Goal: Information Seeking & Learning: Learn about a topic

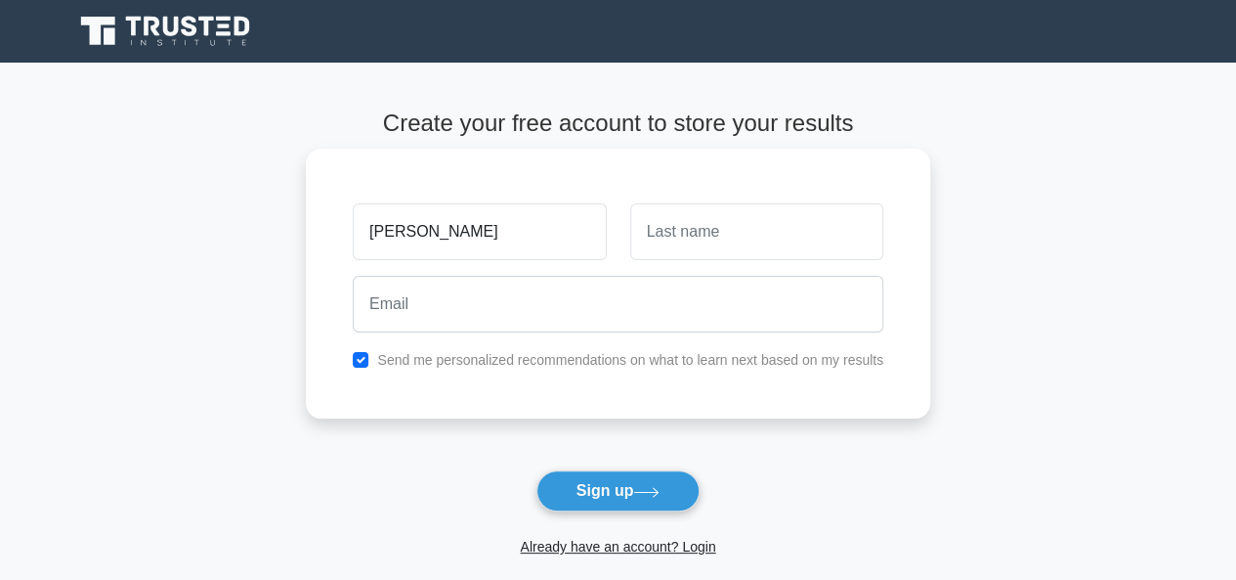
type input "josephine"
click at [679, 220] on input "text" at bounding box center [756, 231] width 253 height 57
type input "mogoi"
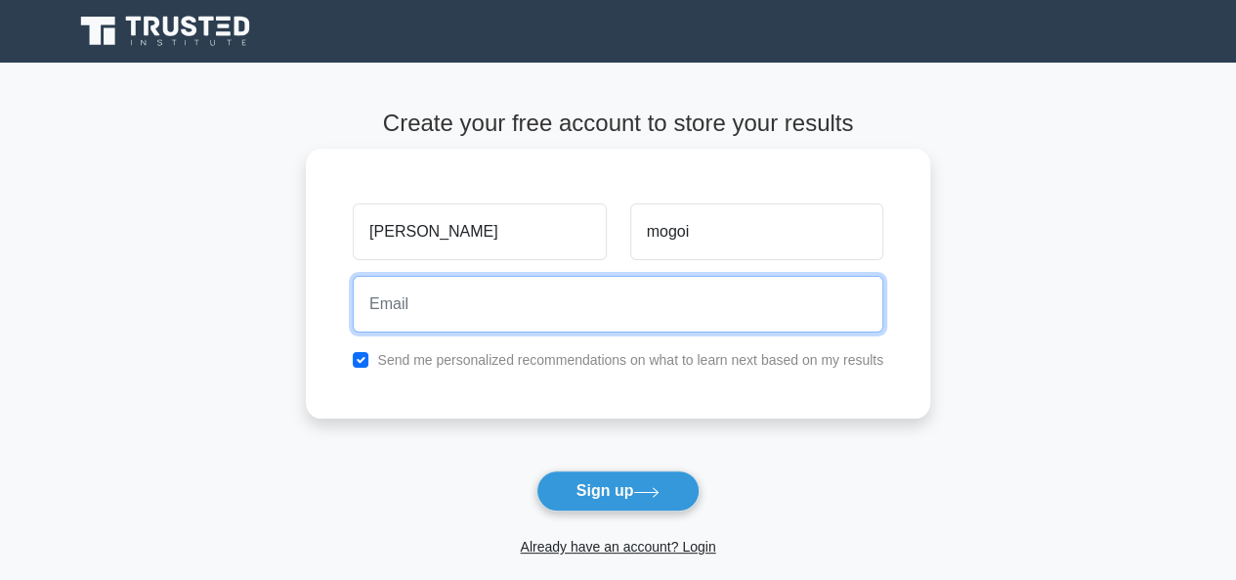
click at [410, 304] on input "email" at bounding box center [618, 304] width 531 height 57
click at [372, 308] on input "email" at bounding box center [618, 304] width 531 height 57
click at [555, 306] on input "janetmogoi86@gmail.com" at bounding box center [618, 304] width 531 height 57
type input "j"
click at [440, 290] on input "email" at bounding box center [618, 304] width 531 height 57
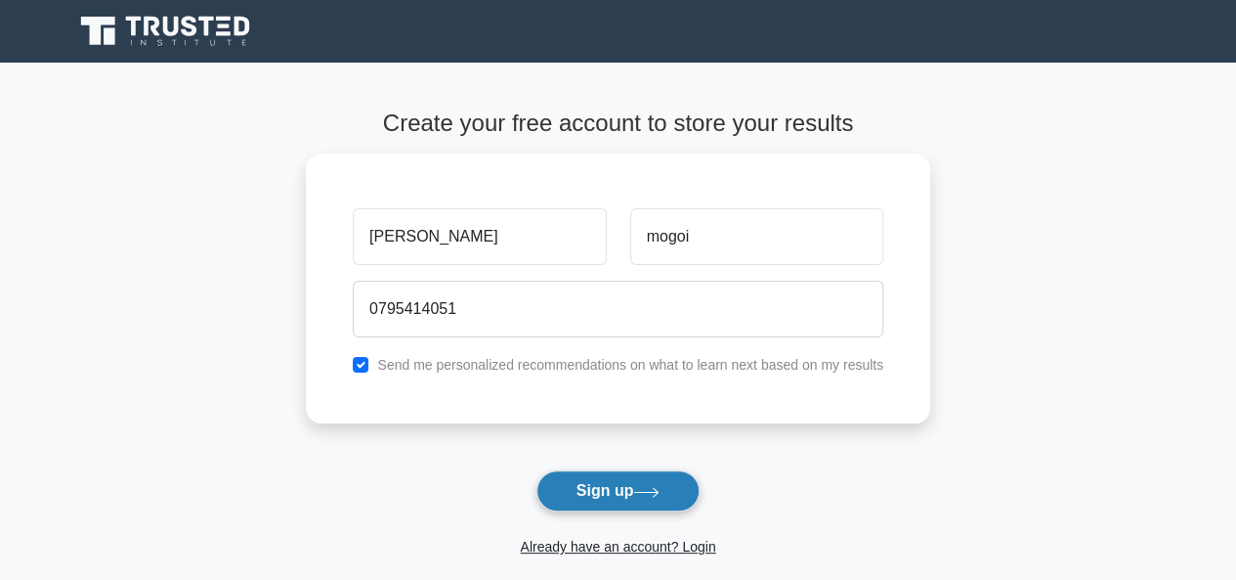
click at [592, 472] on button "Sign up" at bounding box center [619, 490] width 164 height 41
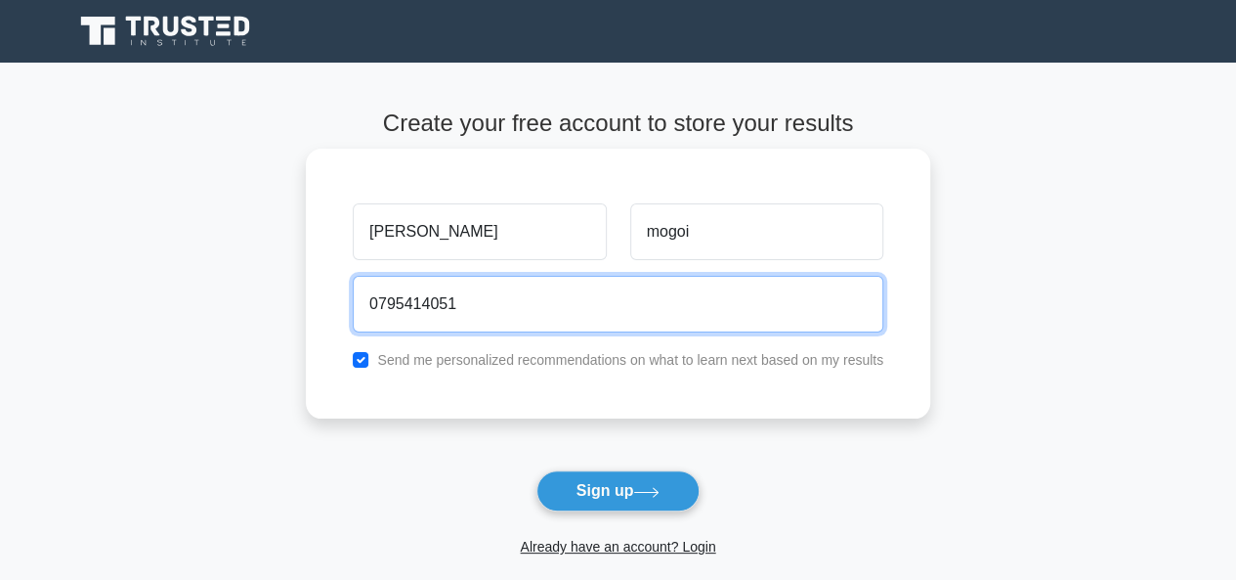
click at [471, 312] on input "0795414051" at bounding box center [618, 304] width 531 height 57
type input "0"
click at [467, 302] on input "janetmogoi86" at bounding box center [618, 304] width 531 height 57
click at [537, 470] on button "Sign up" at bounding box center [619, 490] width 164 height 41
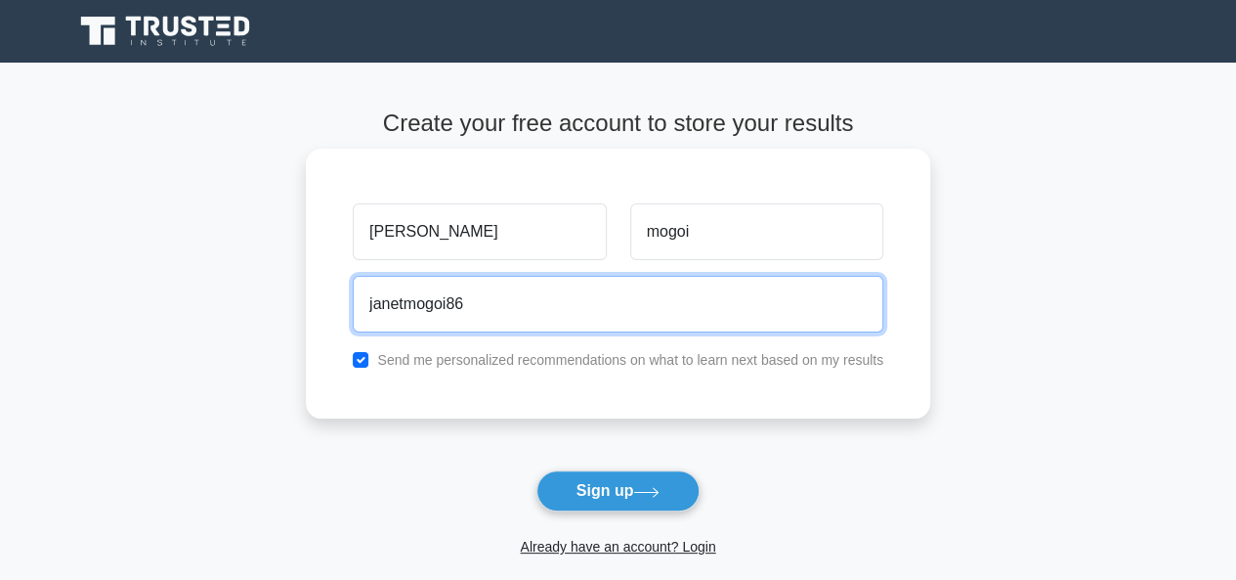
click at [537, 470] on button "Sign up" at bounding box center [619, 490] width 164 height 41
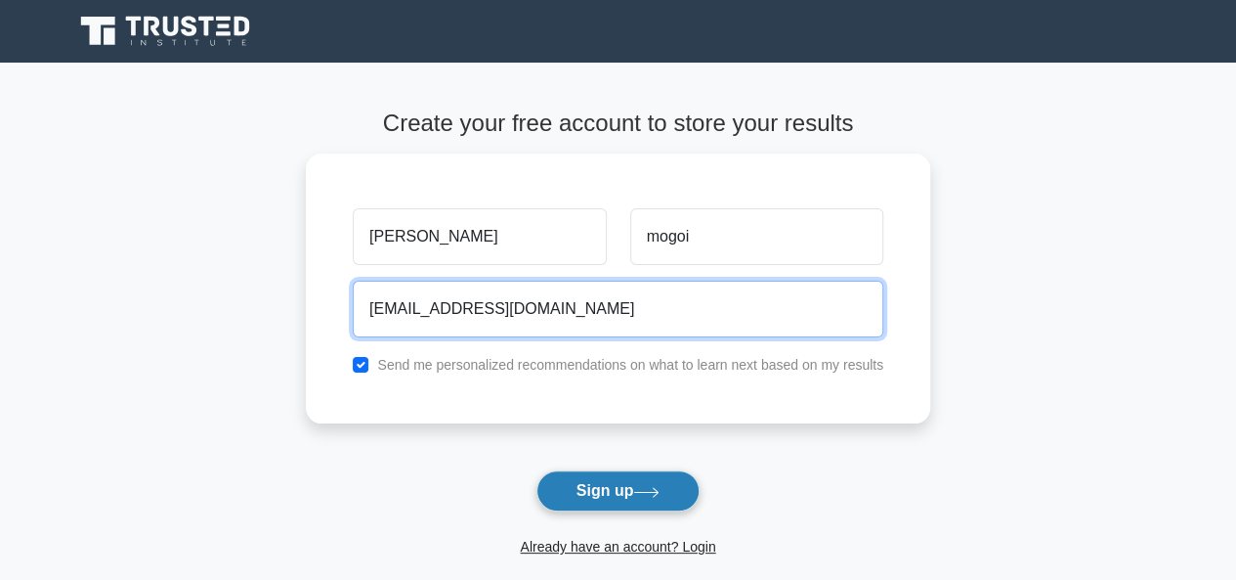
type input "janetmogoi86@gmail.com"
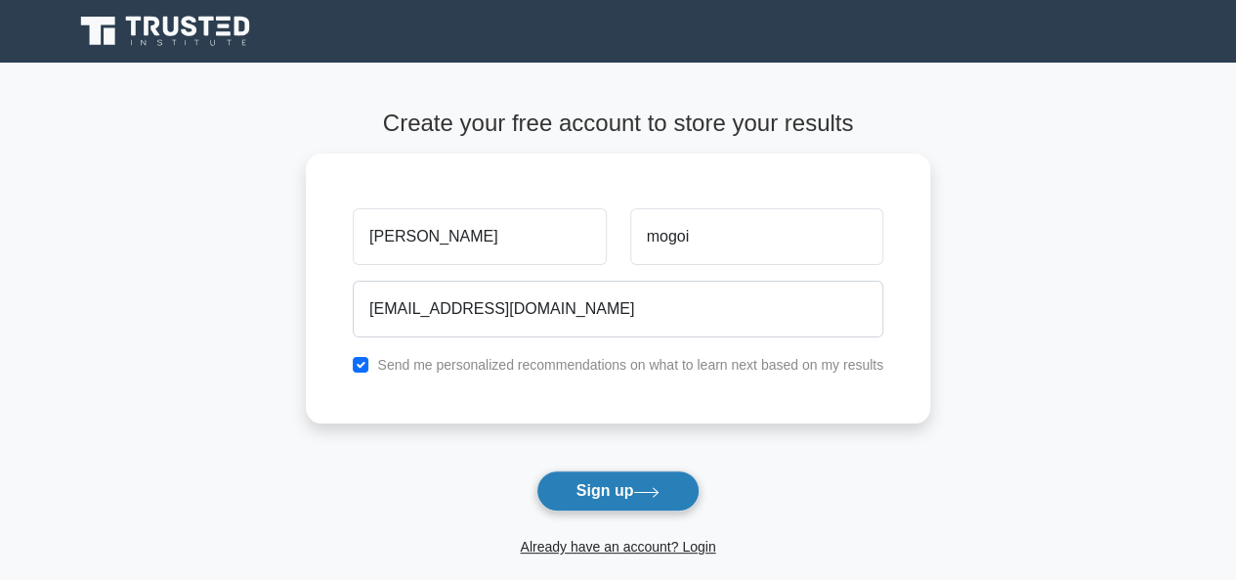
click at [608, 494] on button "Sign up" at bounding box center [619, 490] width 164 height 41
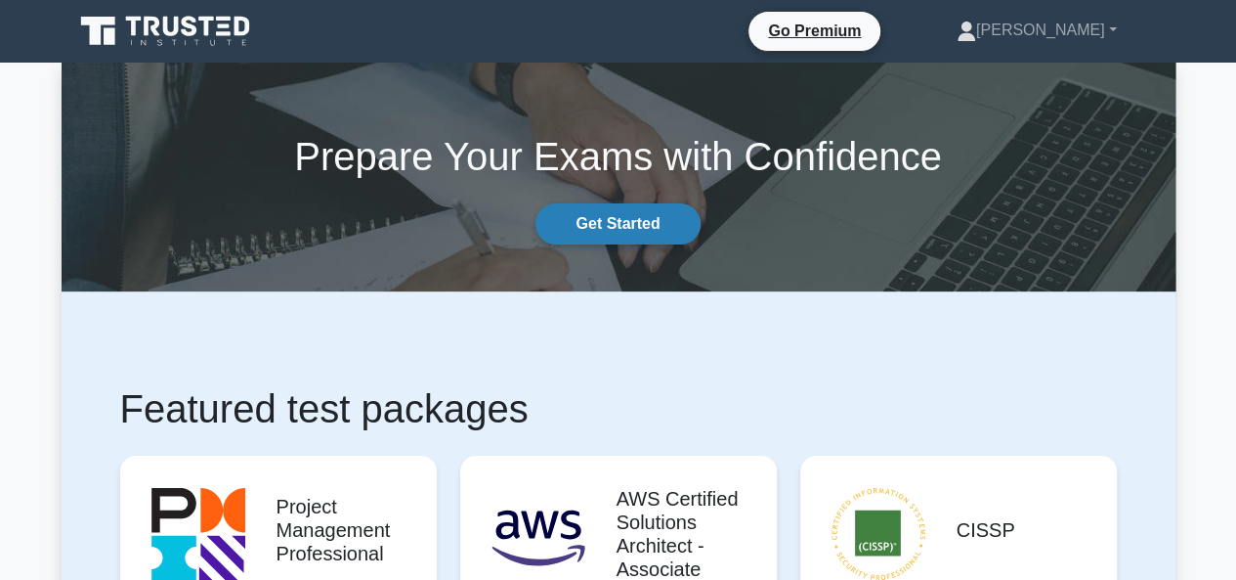
click at [581, 222] on link "Get Started" at bounding box center [618, 223] width 164 height 41
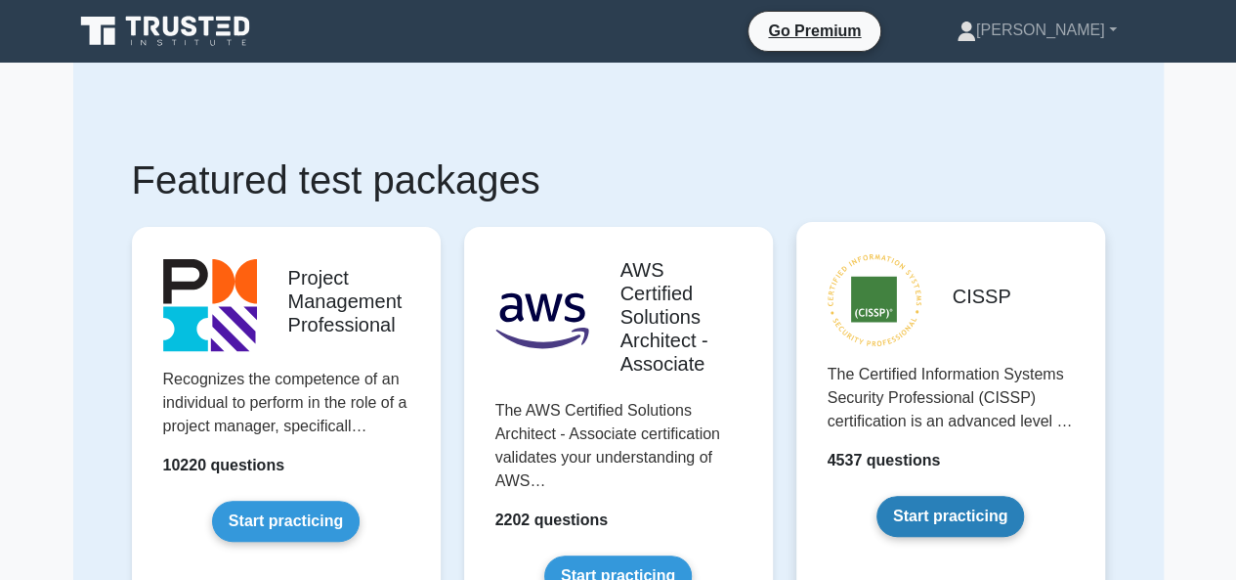
click at [1005, 506] on link "Start practicing" at bounding box center [951, 515] width 148 height 41
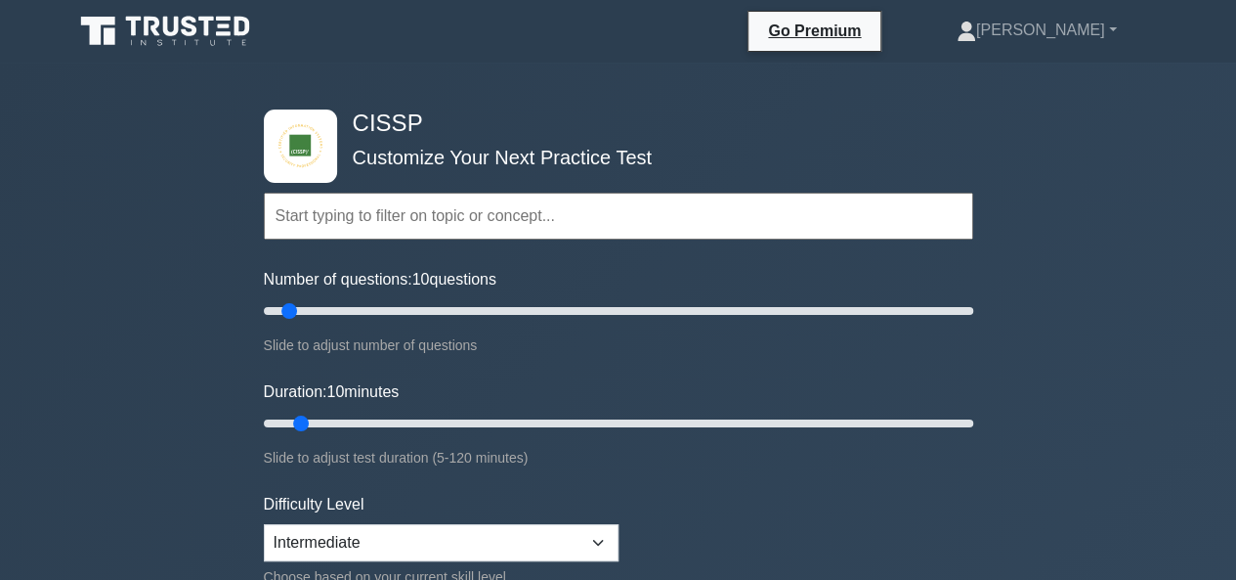
click at [292, 218] on input "text" at bounding box center [619, 216] width 710 height 47
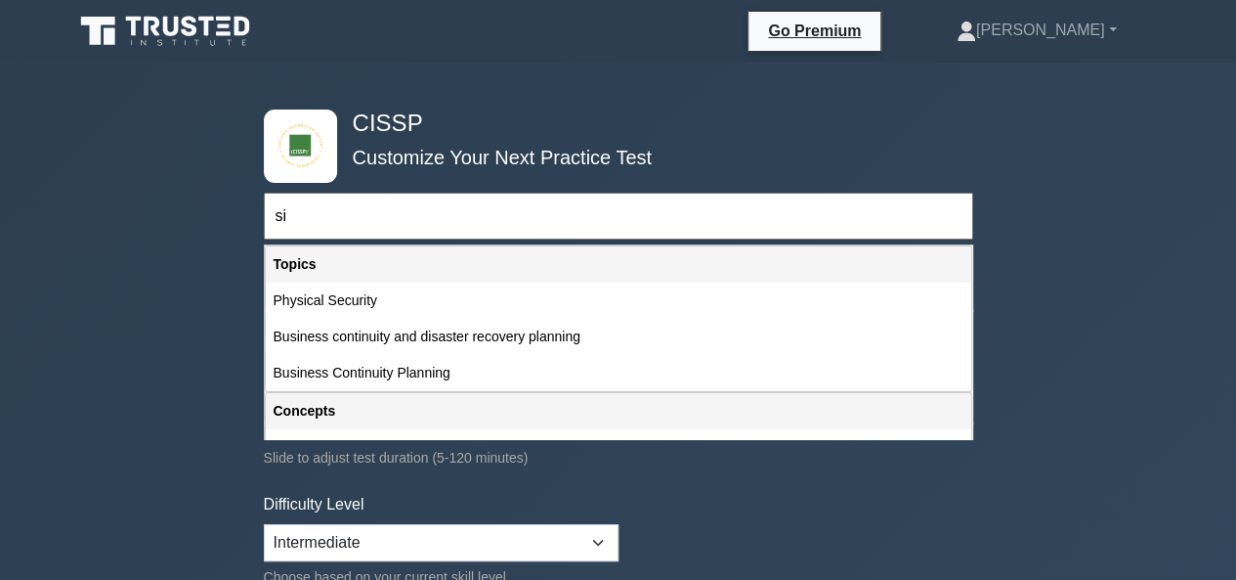
click at [310, 252] on div "Topics" at bounding box center [619, 264] width 706 height 36
click at [291, 213] on input "si" at bounding box center [619, 216] width 710 height 47
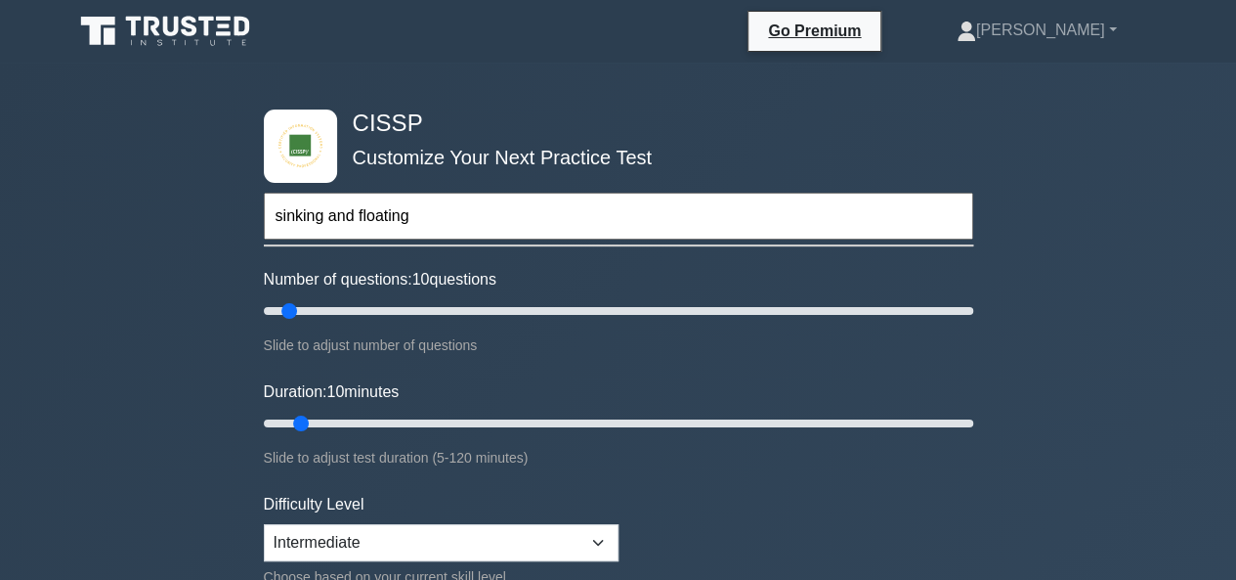
type input "sinking and floating"
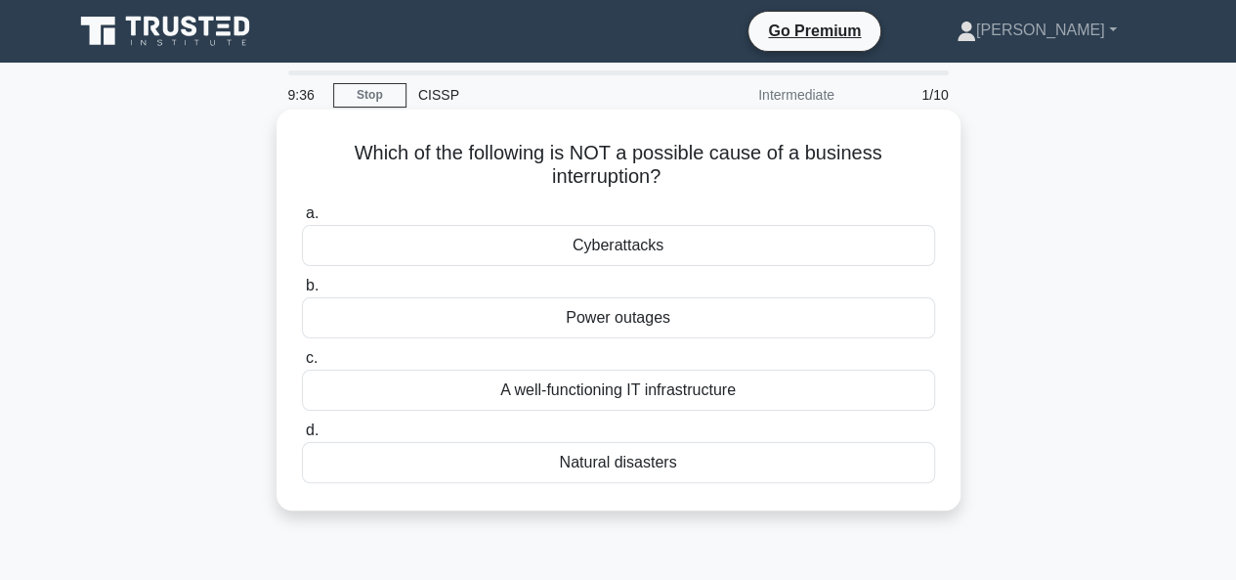
click at [447, 230] on div "Cyberattacks" at bounding box center [618, 245] width 633 height 41
click at [302, 220] on input "a. Cyberattacks" at bounding box center [302, 213] width 0 height 13
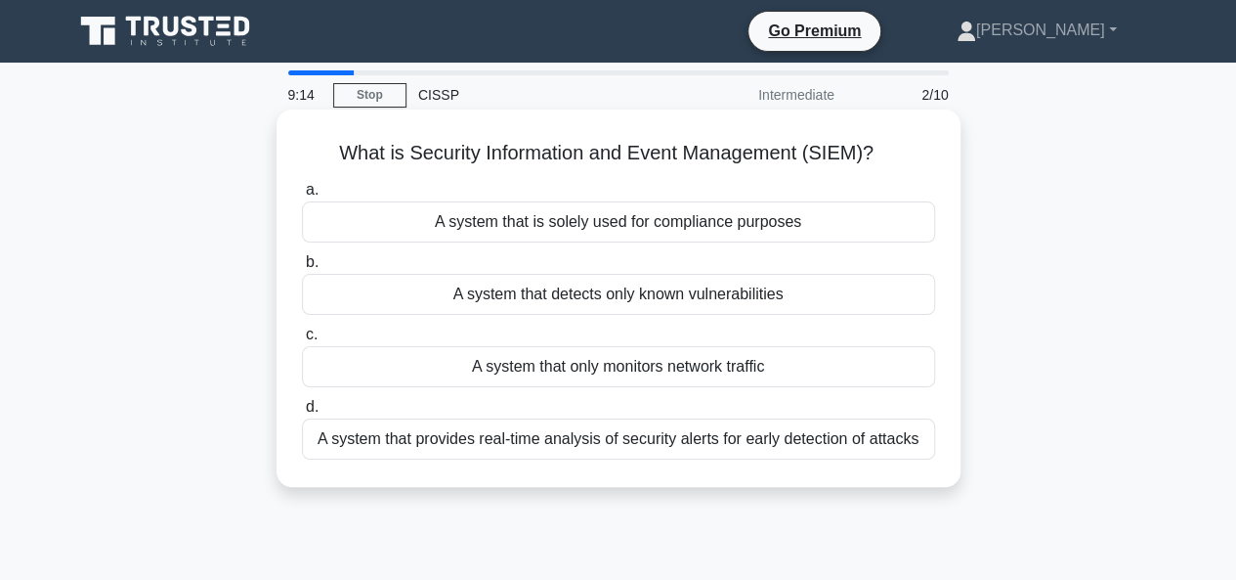
click at [543, 435] on div "A system that provides real-time analysis of security alerts for early detectio…" at bounding box center [618, 438] width 633 height 41
click at [302, 413] on input "d. A system that provides real-time analysis of security alerts for early detec…" at bounding box center [302, 407] width 0 height 13
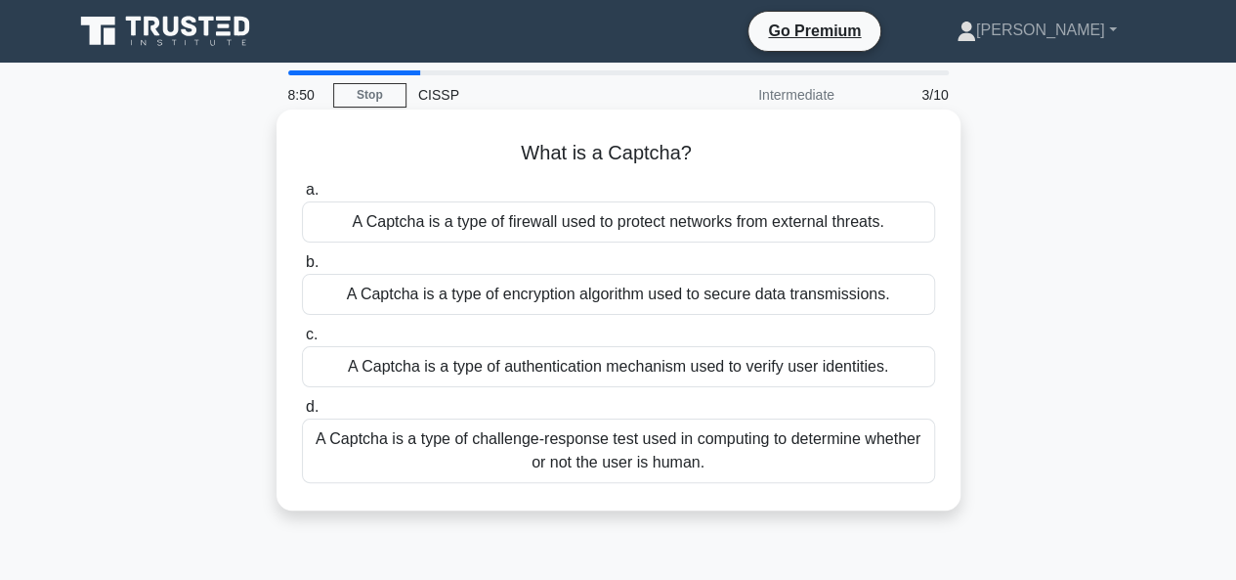
click at [436, 353] on div "A Captcha is a type of authentication mechanism used to verify user identities." at bounding box center [618, 366] width 633 height 41
click at [302, 341] on input "c. A Captcha is a type of authentication mechanism used to verify user identiti…" at bounding box center [302, 334] width 0 height 13
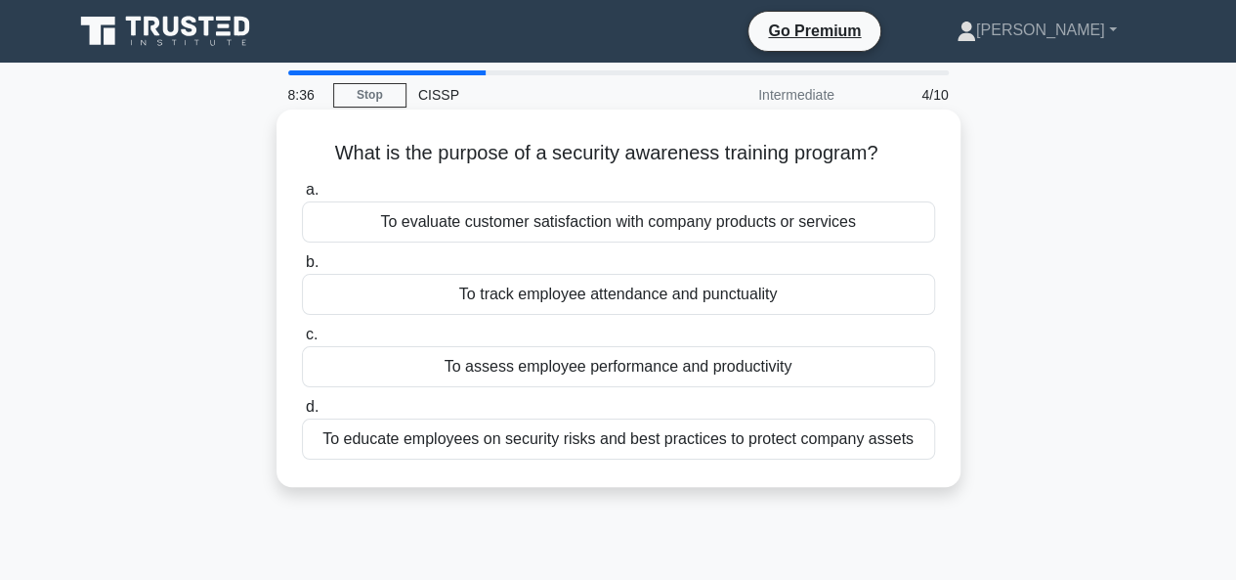
click at [386, 235] on div "To evaluate customer satisfaction with company products or services" at bounding box center [618, 221] width 633 height 41
click at [302, 196] on input "a. To evaluate customer satisfaction with company products or services" at bounding box center [302, 190] width 0 height 13
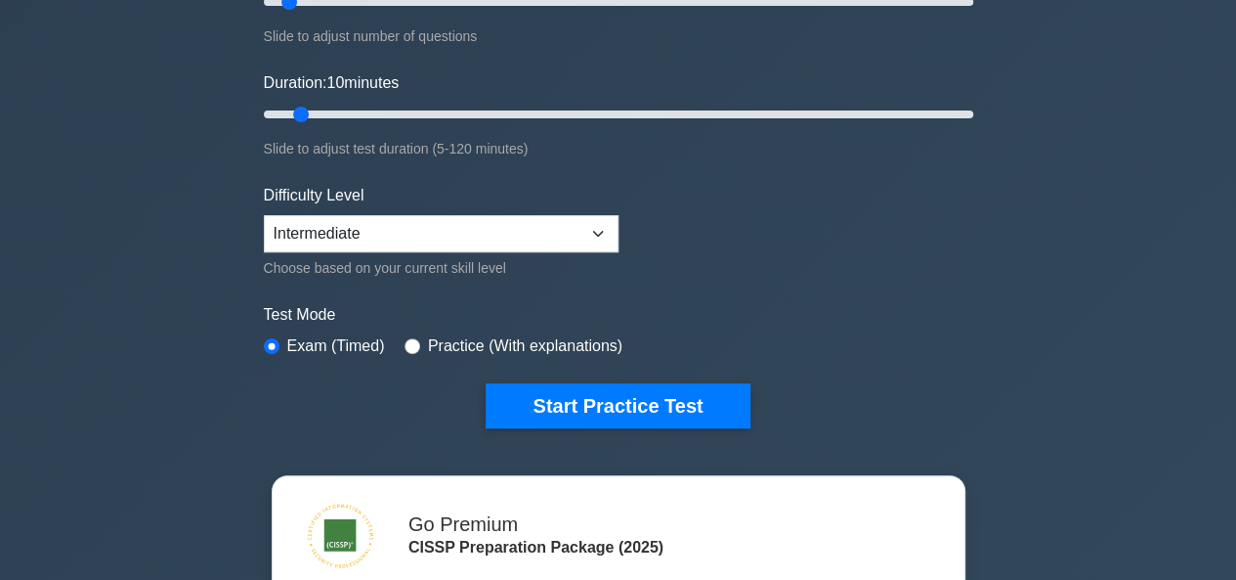
scroll to position [325, 0]
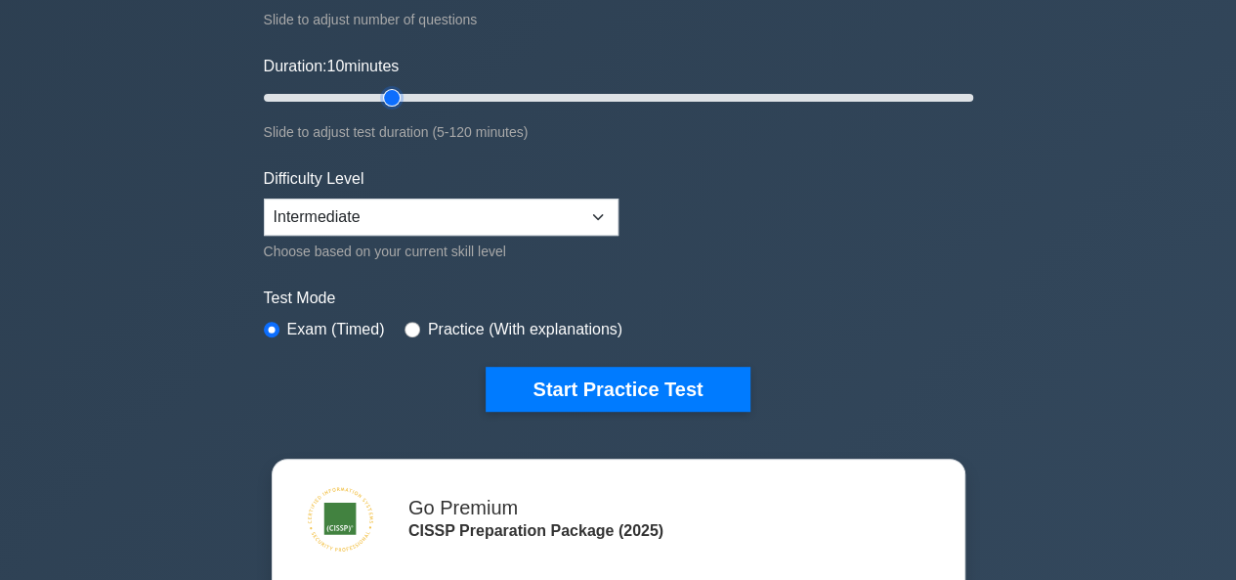
type input "25"
click at [384, 89] on input "Duration: 10 minutes" at bounding box center [619, 97] width 710 height 23
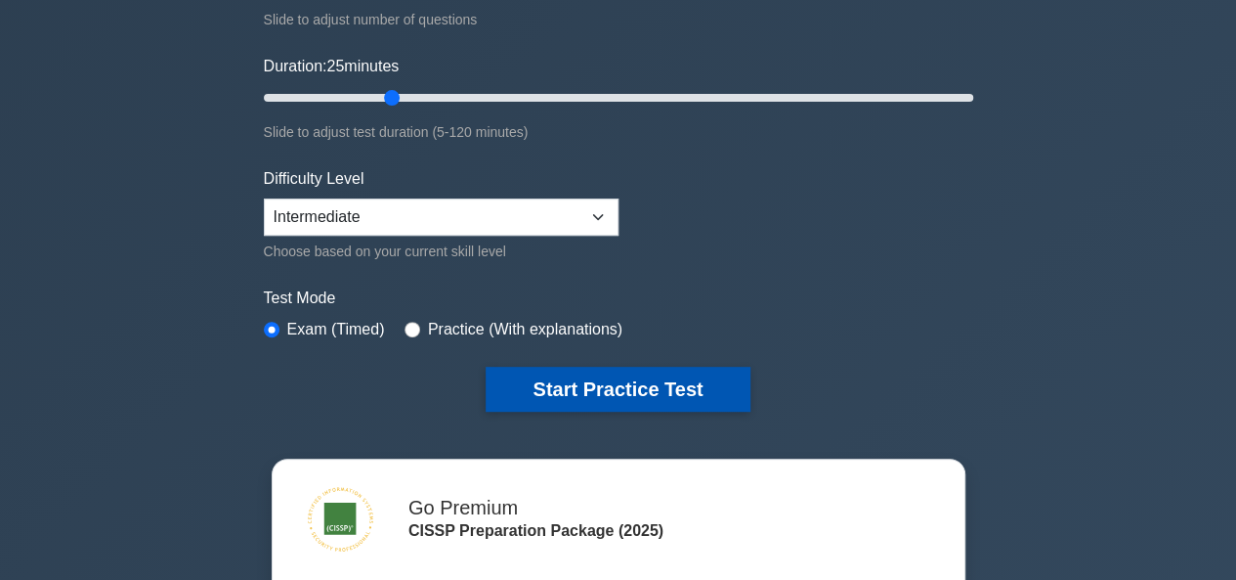
click at [599, 366] on button "Start Practice Test" at bounding box center [618, 388] width 264 height 45
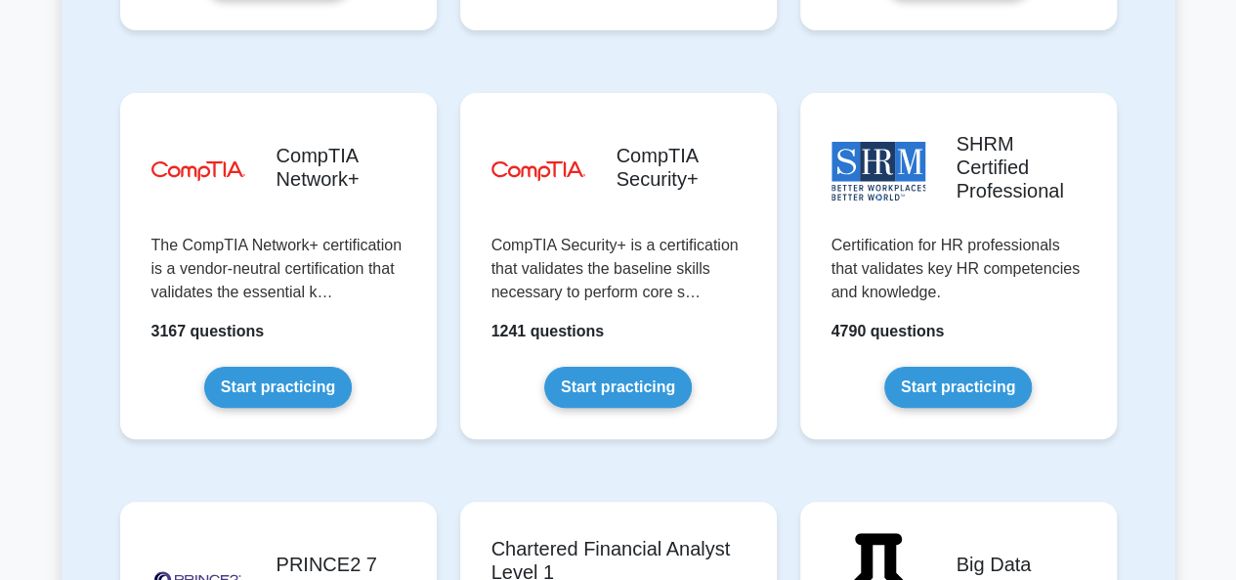
scroll to position [3810, 0]
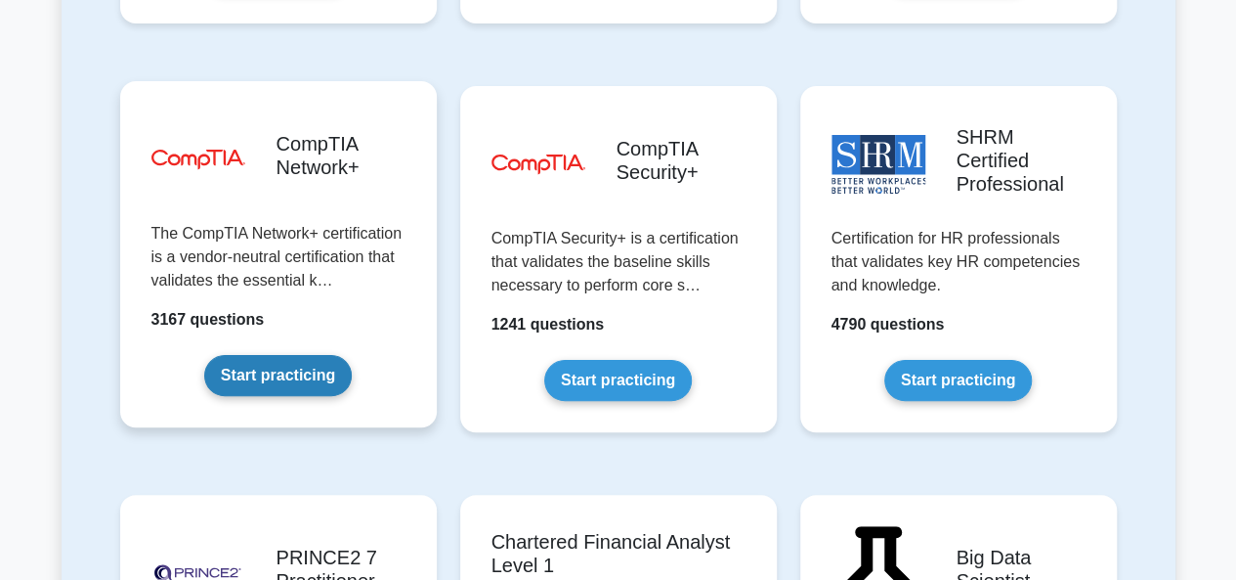
click at [295, 355] on link "Start practicing" at bounding box center [278, 375] width 148 height 41
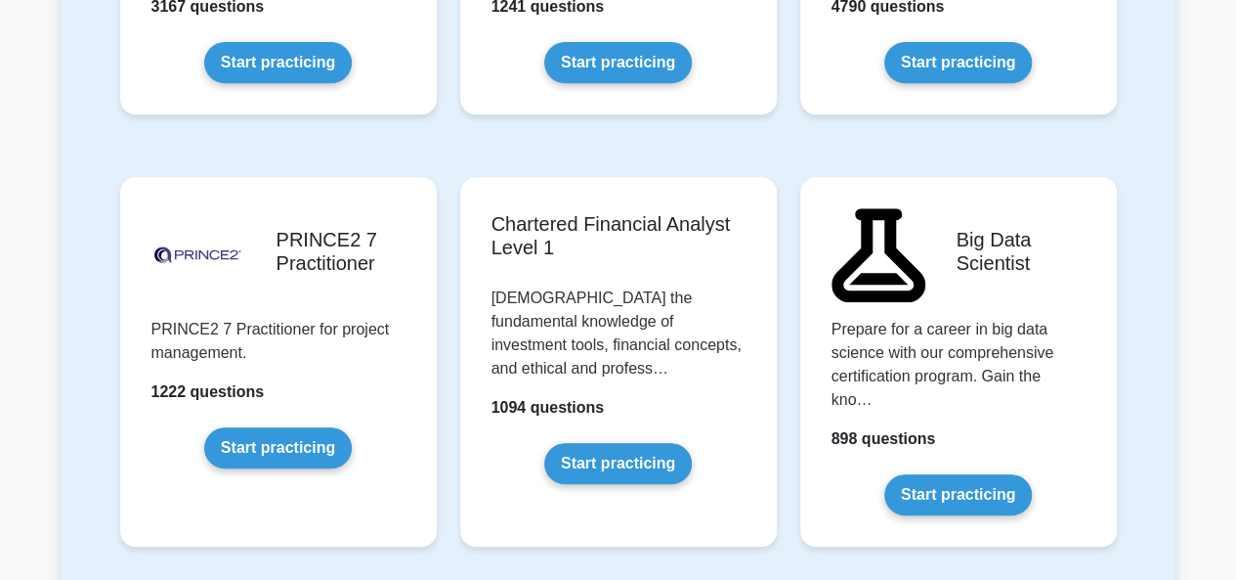
scroll to position [4161, 0]
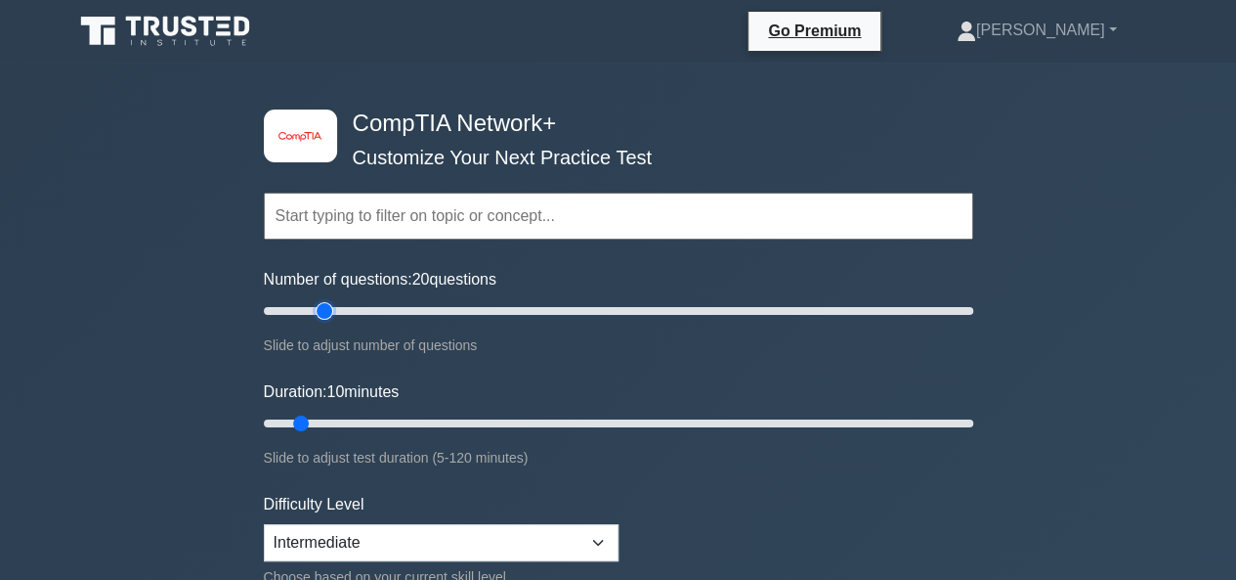
type input "20"
click at [326, 313] on input "Number of questions: 20 questions" at bounding box center [619, 310] width 710 height 23
click at [663, 417] on input "Duration: 70 minutes" at bounding box center [619, 422] width 710 height 23
click at [651, 417] on input "Duration: 70 minutes" at bounding box center [619, 422] width 710 height 23
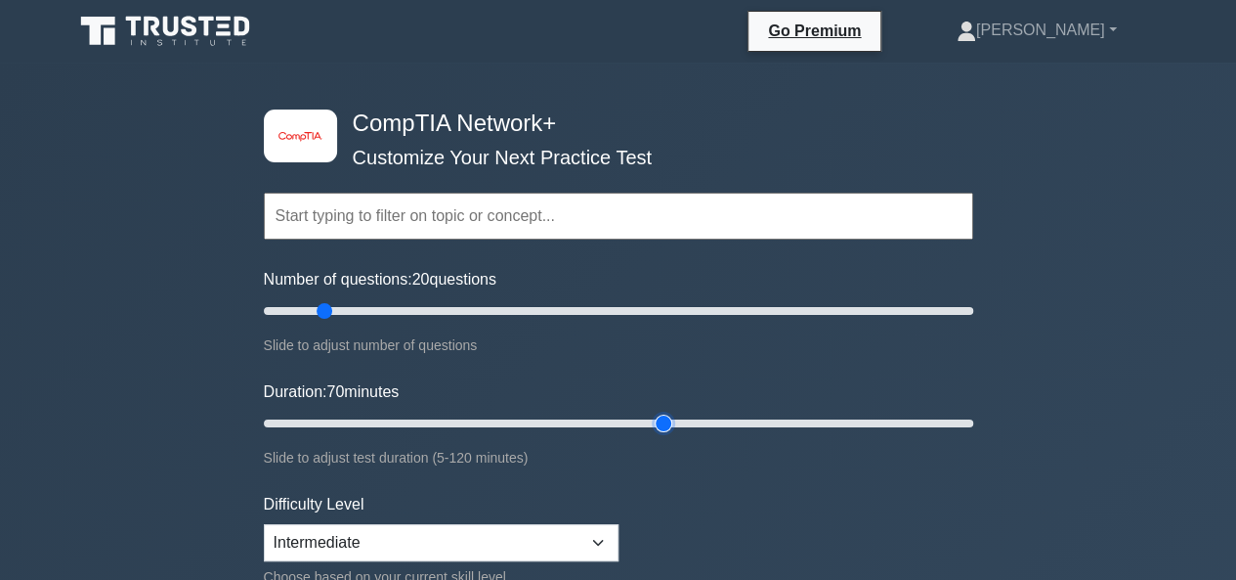
click at [649, 417] on input "Duration: 70 minutes" at bounding box center [619, 422] width 710 height 23
drag, startPoint x: 649, startPoint y: 417, endPoint x: 614, endPoint y: 419, distance: 35.2
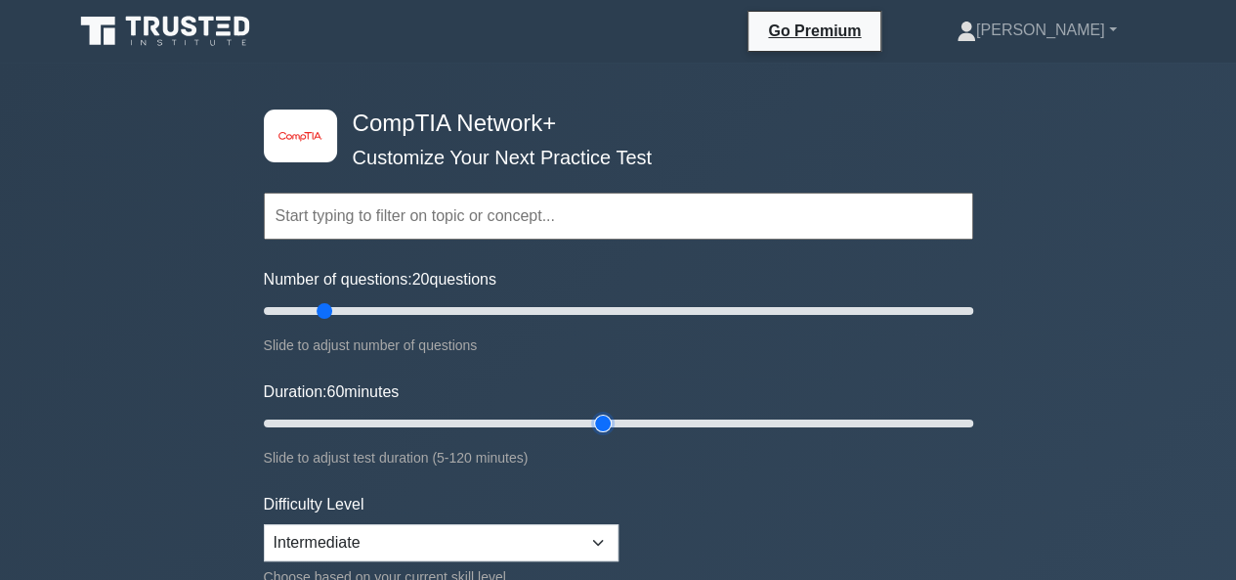
type input "60"
click at [614, 419] on input "Duration: 60 minutes" at bounding box center [619, 422] width 710 height 23
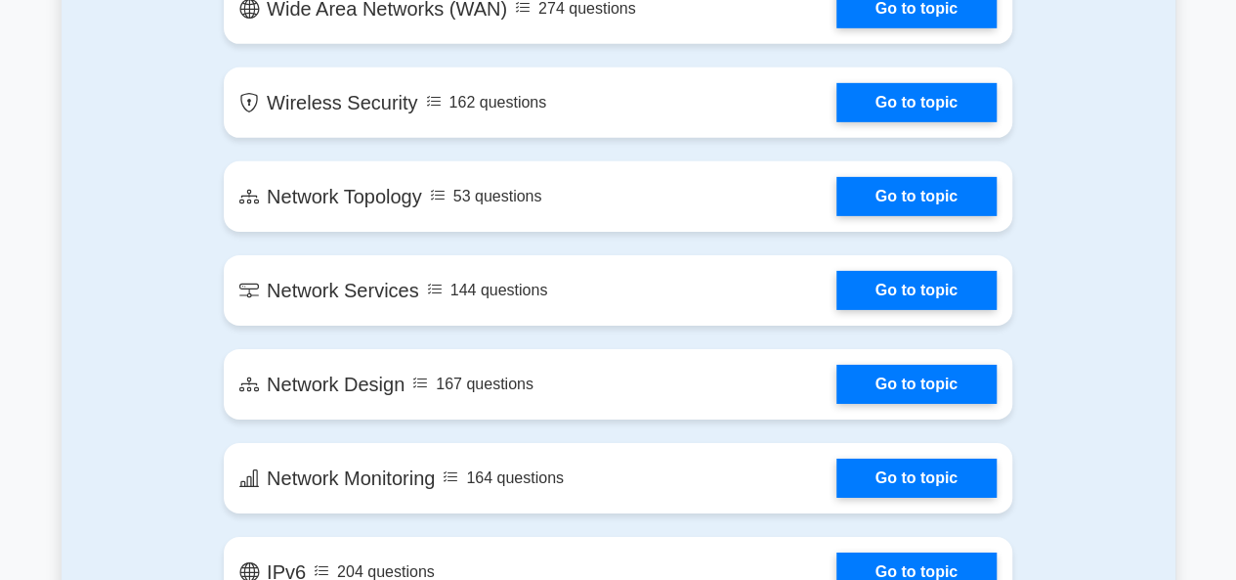
scroll to position [3113, 0]
